Goal: Information Seeking & Learning: Check status

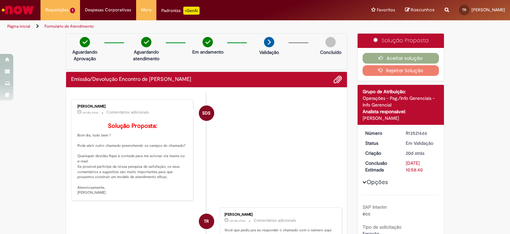
click at [276, 152] on li "SDS [PERSON_NAME] um dia atrás um dia atrás Comentários adicionais Solução Prop…" at bounding box center [206, 149] width 271 height 101
click at [284, 166] on li "SDS [PERSON_NAME] um dia atrás um dia atrás Comentários adicionais Solução Prop…" at bounding box center [206, 149] width 271 height 101
drag, startPoint x: 145, startPoint y: 155, endPoint x: 181, endPoint y: 158, distance: 36.3
click at [178, 161] on p "Solução Proposta: Bom dia, tudo bem ? Pode abrir outro chamado preenchendo os c…" at bounding box center [132, 159] width 111 height 72
click at [183, 155] on p "Solução Proposta: Bom dia, tudo bem ? Pode abrir outro chamado preenchendo os c…" at bounding box center [132, 159] width 111 height 72
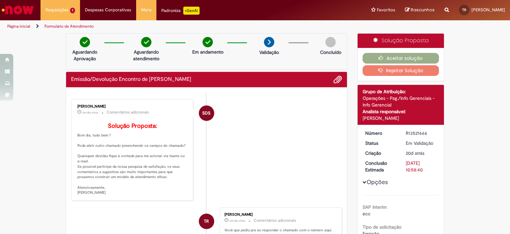
drag, startPoint x: 148, startPoint y: 81, endPoint x: 191, endPoint y: 82, distance: 43.2
click at [191, 83] on div "Emissão/Devolução Encontro de [PERSON_NAME]" at bounding box center [206, 79] width 271 height 9
click at [189, 79] on h2 "Emissão/Devolução Encontro de [PERSON_NAME]" at bounding box center [131, 79] width 120 height 6
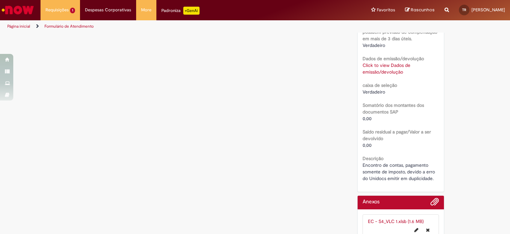
scroll to position [553, 0]
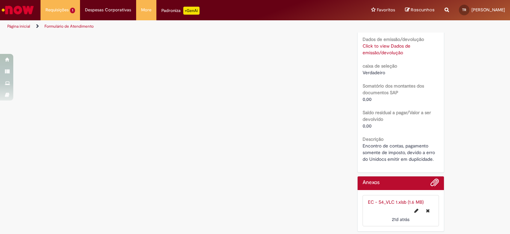
click at [399, 202] on link "EC - S4_VLC 1.xlsb (1.6 MB)" at bounding box center [396, 202] width 56 height 6
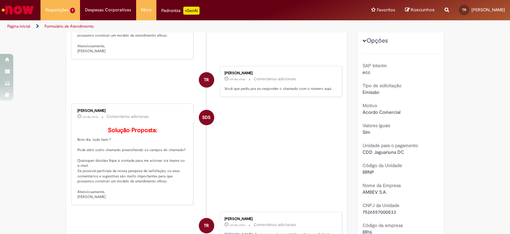
scroll to position [0, 0]
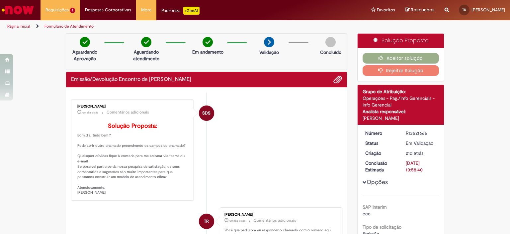
click at [417, 133] on div "R13521666" at bounding box center [421, 133] width 31 height 7
copy div "R13521666"
drag, startPoint x: 140, startPoint y: 156, endPoint x: 181, endPoint y: 157, distance: 41.6
click at [181, 157] on p "Solução Proposta: Bom dia, tudo bem ? Pode abrir outro chamado preenchendo os c…" at bounding box center [132, 159] width 111 height 72
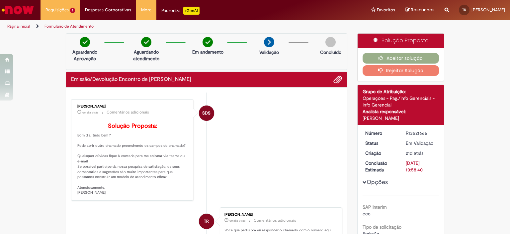
click at [190, 159] on div "[PERSON_NAME] um dia atrás um dia atrás Comentários adicionais Solução Proposta…" at bounding box center [132, 149] width 122 height 101
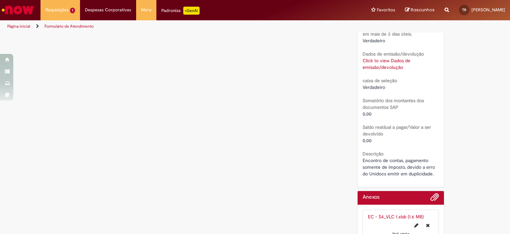
scroll to position [553, 0]
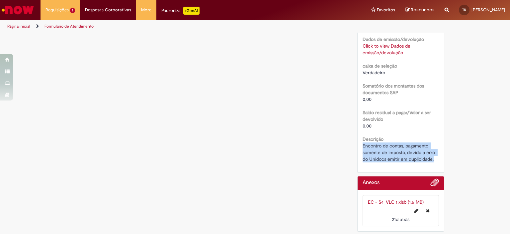
drag, startPoint x: 361, startPoint y: 147, endPoint x: 427, endPoint y: 164, distance: 68.4
click at [412, 157] on span "Encontro de contas, pagamento somente de imposto, devido a erro do Unidocs emit…" at bounding box center [400, 152] width 74 height 19
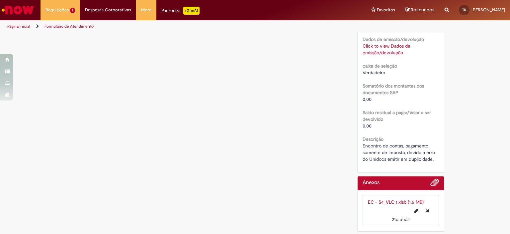
click at [384, 48] on link "Click to view Dados de emissão/devolução" at bounding box center [387, 49] width 48 height 13
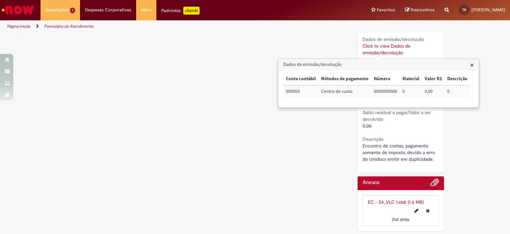
drag, startPoint x: 191, startPoint y: 85, endPoint x: 214, endPoint y: 89, distance: 23.3
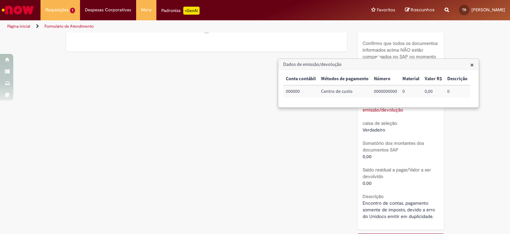
scroll to position [453, 0]
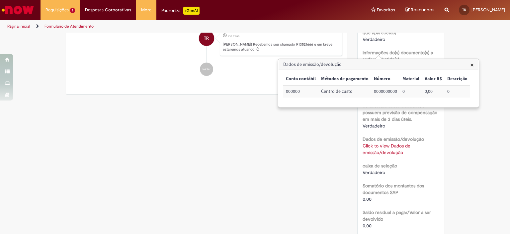
click at [471, 66] on span "×" at bounding box center [473, 64] width 4 height 9
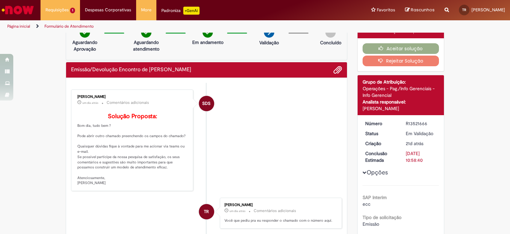
scroll to position [0, 0]
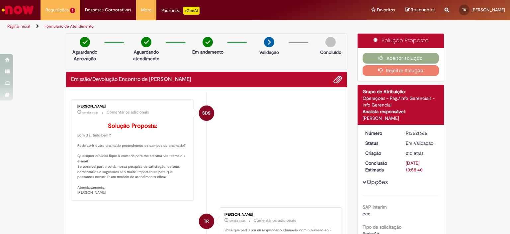
click at [363, 182] on span "Opções para R13521666" at bounding box center [365, 182] width 4 height 4
